Goal: Information Seeking & Learning: Learn about a topic

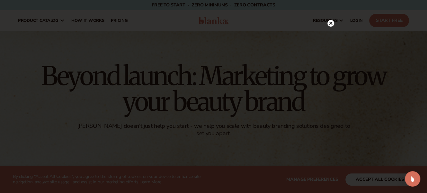
click at [329, 21] on circle at bounding box center [330, 23] width 7 height 7
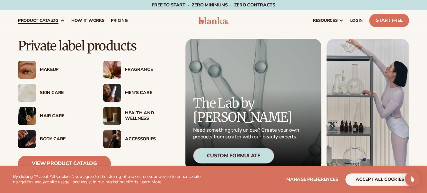
click at [130, 91] on div "Men’s Care" at bounding box center [150, 92] width 50 height 5
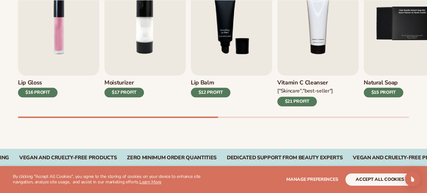
scroll to position [258, 0]
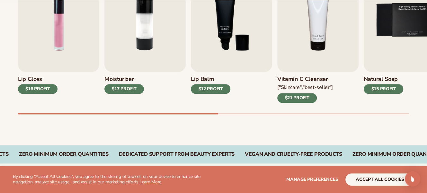
drag, startPoint x: 211, startPoint y: 112, endPoint x: 233, endPoint y: 111, distance: 22.2
click at [233, 111] on div "Lip Gloss $16 PROFIT Moisturizer $17 PROFIT [MEDICAL_DATA]" at bounding box center [222, 41] width 409 height 146
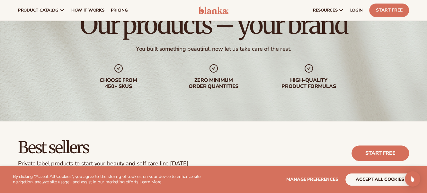
scroll to position [0, 0]
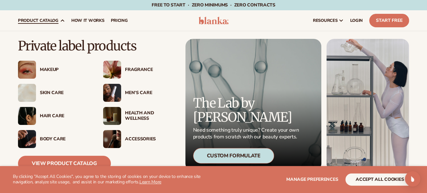
click at [36, 145] on div "Body Care" at bounding box center [54, 139] width 72 height 18
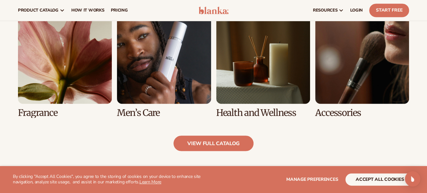
scroll to position [585, 0]
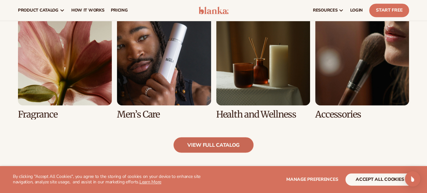
click at [189, 149] on link "view full catalog" at bounding box center [213, 144] width 80 height 15
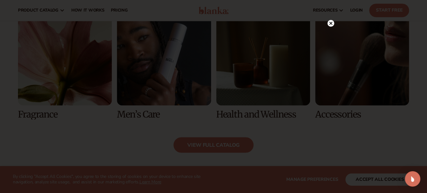
click at [331, 22] on icon at bounding box center [330, 23] width 3 height 3
